Goal: Task Accomplishment & Management: Complete application form

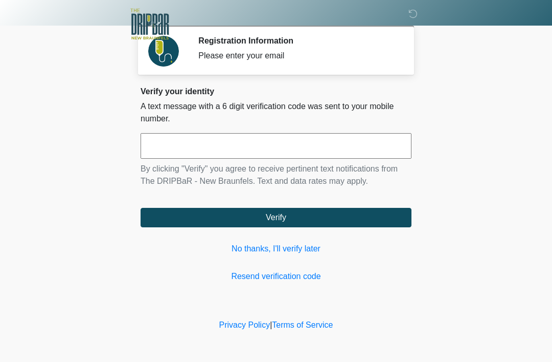
scroll to position [120, 106]
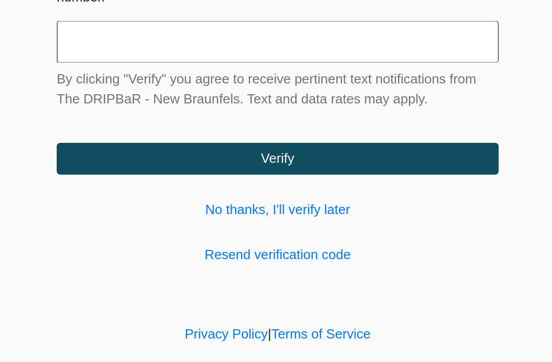
click at [168, 147] on div "Verify your identity A text message with a 6 digit verification code was sent t…" at bounding box center [276, 184] width 271 height 196
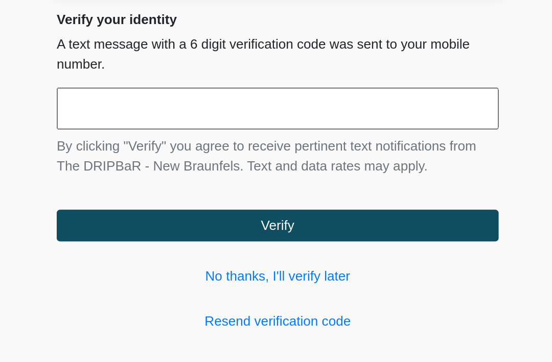
click at [175, 208] on button "Verify" at bounding box center [276, 217] width 271 height 19
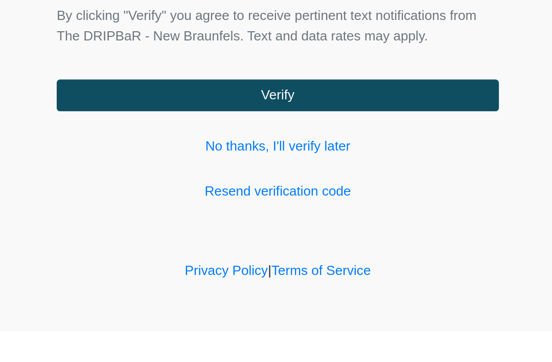
type input "******"
click at [184, 208] on button "Verify" at bounding box center [276, 217] width 271 height 19
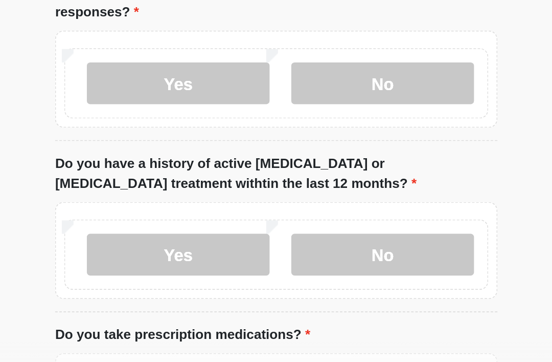
type input "*******"
click at [285, 61] on label "No" at bounding box center [341, 73] width 112 height 26
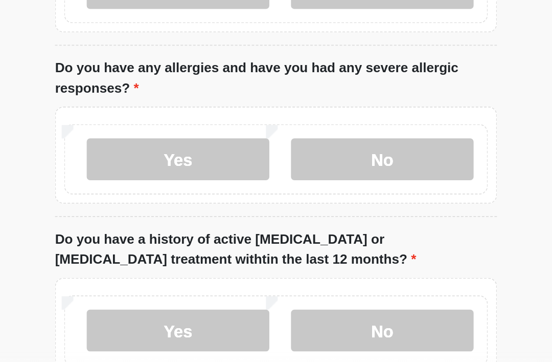
scroll to position [81, 0]
click at [285, 205] on label "No" at bounding box center [341, 218] width 112 height 26
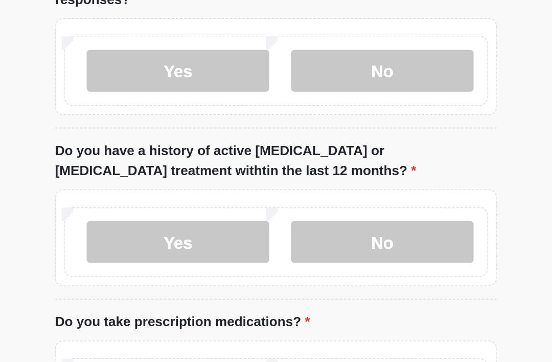
scroll to position [136, 0]
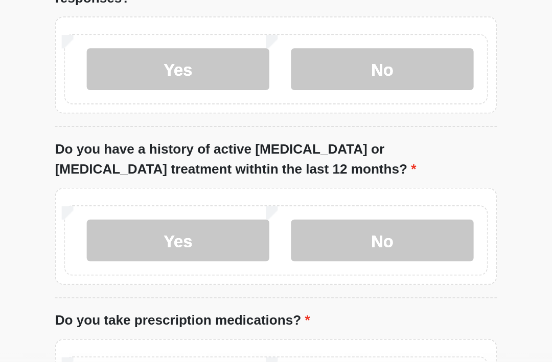
click at [285, 254] on label "No" at bounding box center [341, 267] width 112 height 26
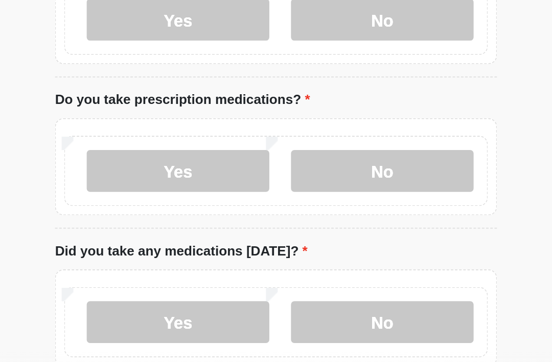
scroll to position [271, 0]
click at [160, 212] on label "Yes" at bounding box center [216, 225] width 112 height 26
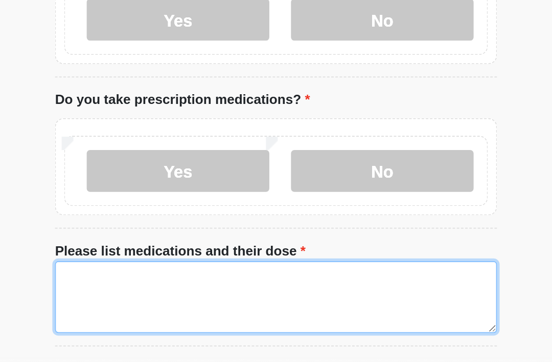
click at [184, 280] on textarea "Please list medications and their dose" at bounding box center [276, 302] width 271 height 44
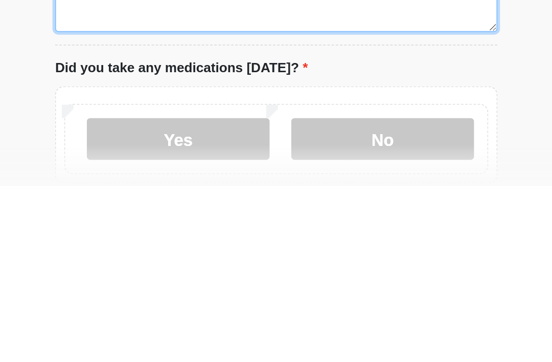
scroll to position [330, 0]
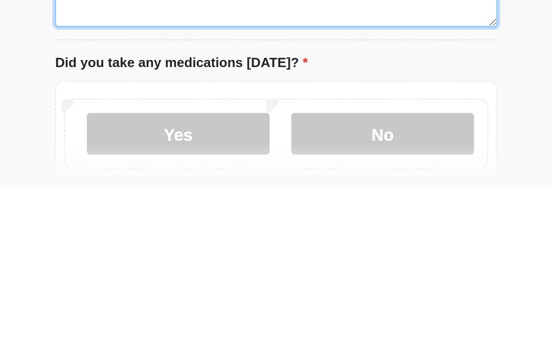
type textarea "**********"
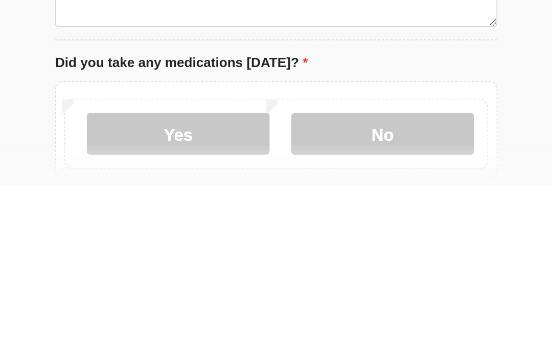
click at [285, 317] on label "No" at bounding box center [341, 330] width 112 height 26
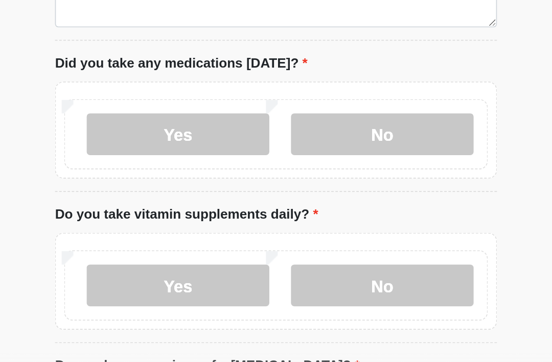
click at [285, 282] on label "No" at bounding box center [341, 295] width 112 height 26
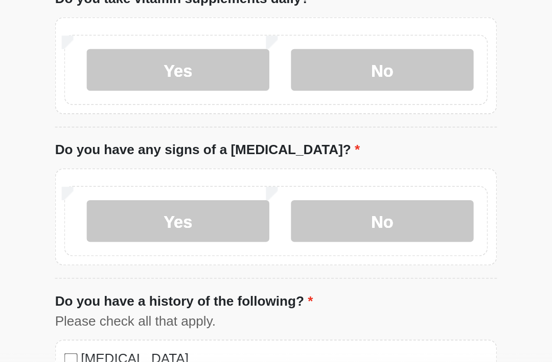
scroll to position [590, 0]
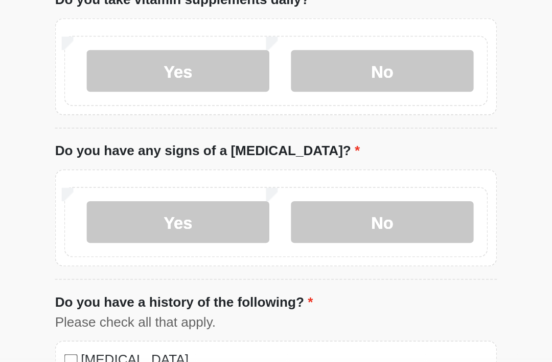
click at [285, 242] on label "No" at bounding box center [341, 255] width 112 height 26
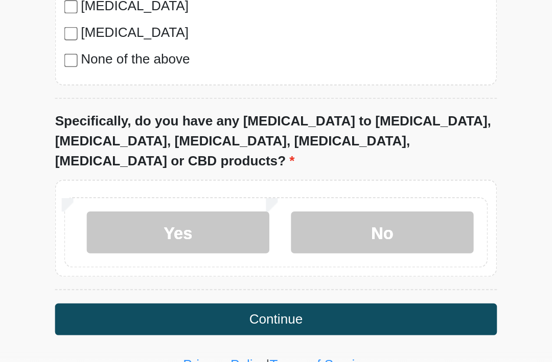
scroll to position [954, 0]
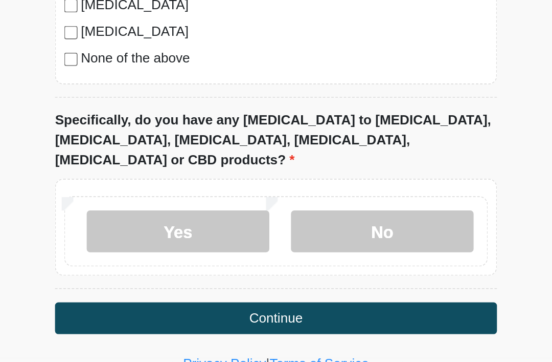
click at [285, 249] on label "No" at bounding box center [341, 262] width 112 height 26
click at [182, 305] on button "Continue" at bounding box center [276, 314] width 271 height 19
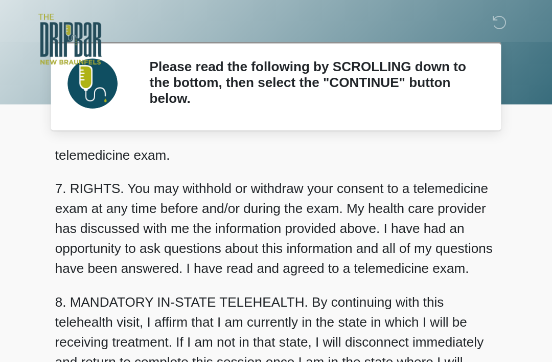
scroll to position [448, 0]
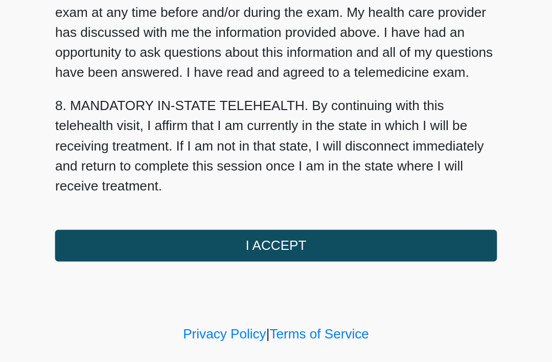
click at [162, 261] on button "I ACCEPT" at bounding box center [276, 270] width 271 height 19
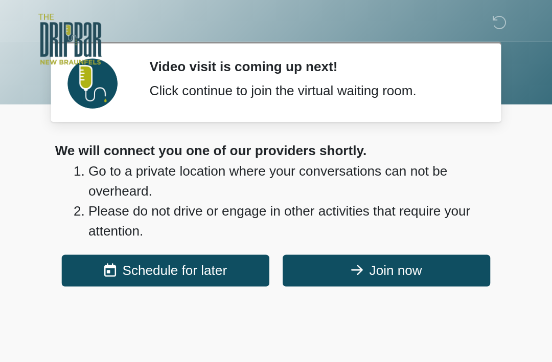
click at [322, 168] on icon at bounding box center [325, 165] width 7 height 8
